Goal: Task Accomplishment & Management: Complete application form

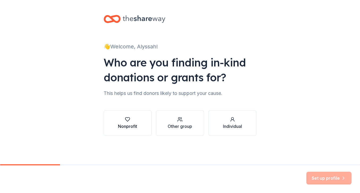
click at [137, 131] on button "Nonprofit" at bounding box center [128, 123] width 48 height 26
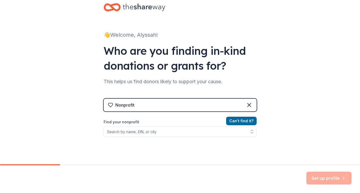
scroll to position [12, 0]
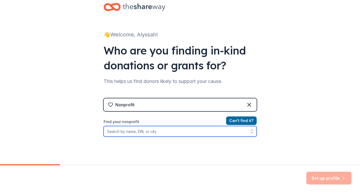
click at [148, 133] on input "Find your nonprofit" at bounding box center [180, 131] width 153 height 11
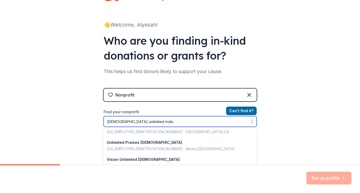
scroll to position [0, 0]
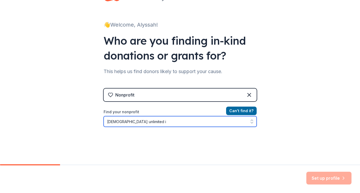
type input "[DEMOGRAPHIC_DATA] unlimited"
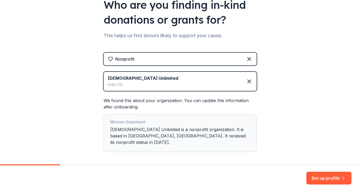
scroll to position [58, 0]
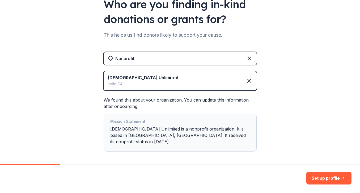
click at [156, 132] on div "Mission Statement [DEMOGRAPHIC_DATA] Unlimited is a nonprofit organization. It …" at bounding box center [180, 132] width 140 height 29
click at [163, 126] on div "Mission Statement [DEMOGRAPHIC_DATA] Unlimited is a nonprofit organization. It …" at bounding box center [180, 132] width 140 height 29
click at [236, 79] on div "[DEMOGRAPHIC_DATA] Unlimited Indio [GEOGRAPHIC_DATA]" at bounding box center [180, 80] width 153 height 19
